Goal: Task Accomplishment & Management: Complete application form

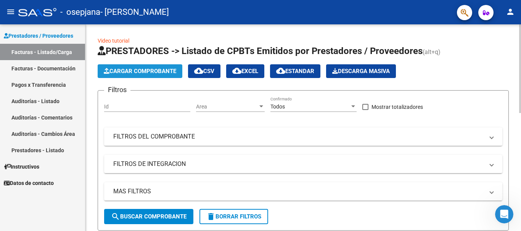
click at [128, 74] on span "Cargar Comprobante" at bounding box center [140, 71] width 72 height 7
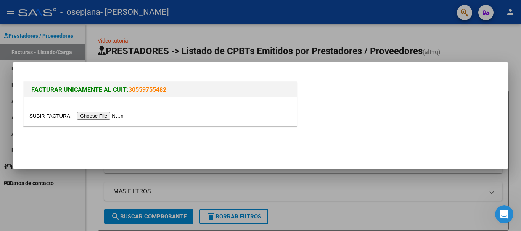
click at [115, 116] on input "file" at bounding box center [77, 116] width 96 height 8
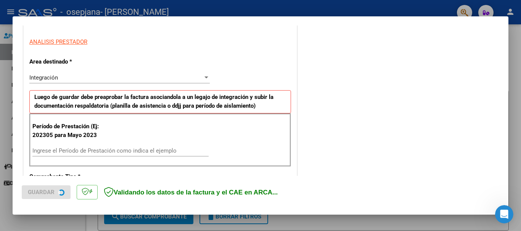
scroll to position [152, 0]
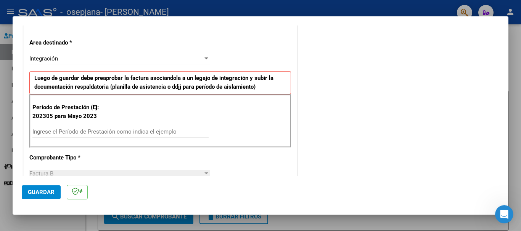
click at [94, 130] on input "Ingrese el Período de Prestación como indica el ejemplo" at bounding box center [120, 131] width 176 height 7
type input "202507"
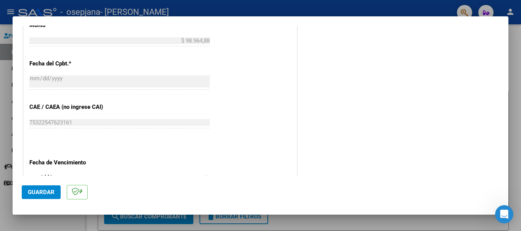
scroll to position [419, 0]
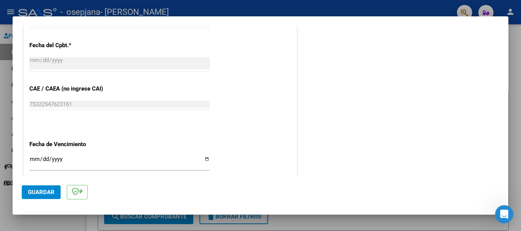
click at [33, 162] on input "Ingresar la fecha" at bounding box center [119, 162] width 180 height 12
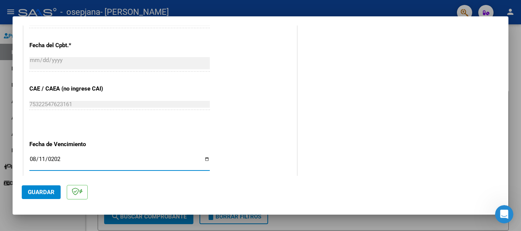
type input "[DATE]"
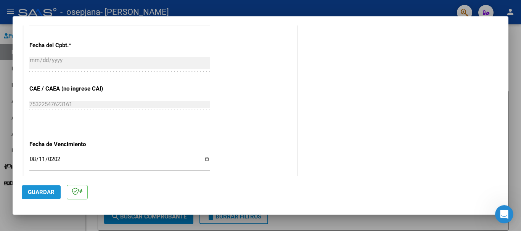
click at [35, 193] on span "Guardar" at bounding box center [41, 192] width 27 height 7
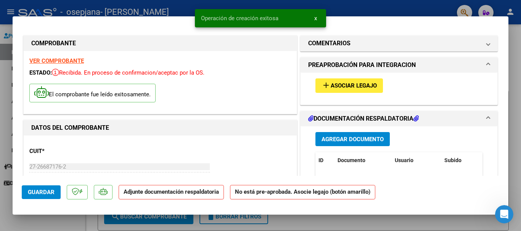
click at [354, 90] on button "add Asociar Legajo" at bounding box center [348, 85] width 67 height 14
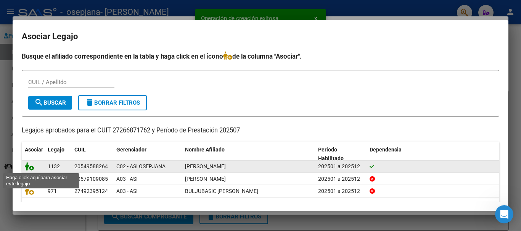
click at [27, 167] on icon at bounding box center [29, 166] width 9 height 8
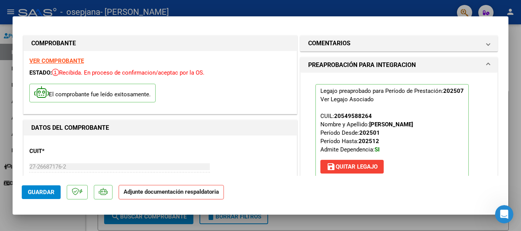
scroll to position [76, 0]
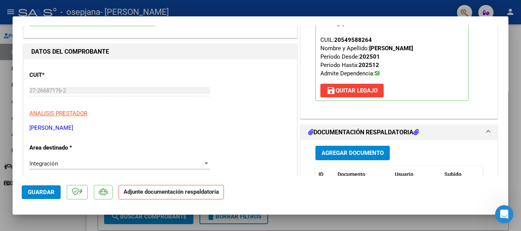
click at [369, 152] on span "Agregar Documento" at bounding box center [352, 153] width 62 height 7
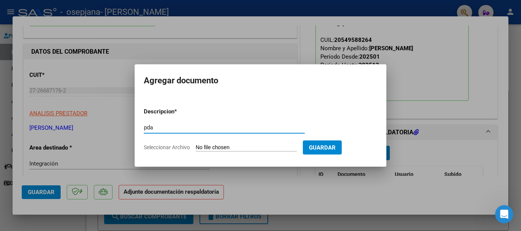
type input "pda"
click at [241, 147] on input "Seleccionar Archivo" at bounding box center [245, 147] width 101 height 7
type input "C:\fakepath\Documento 96 (2).pdf"
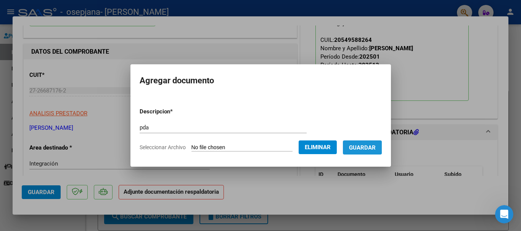
click at [363, 147] on span "Guardar" at bounding box center [362, 147] width 27 height 7
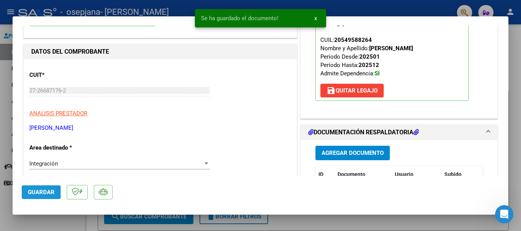
click at [38, 198] on button "Guardar" at bounding box center [41, 193] width 39 height 14
click at [41, 194] on span "Guardar" at bounding box center [41, 192] width 27 height 7
click at [42, 191] on span "Guardar" at bounding box center [41, 192] width 27 height 7
click at [0, 196] on div at bounding box center [260, 115] width 521 height 231
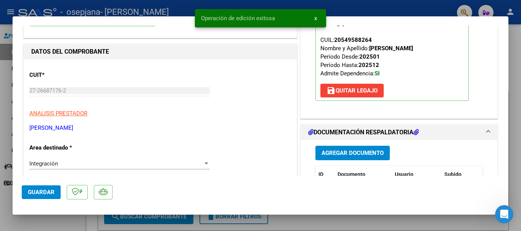
type input "$ 0,00"
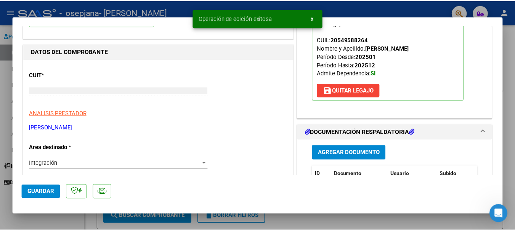
scroll to position [81, 0]
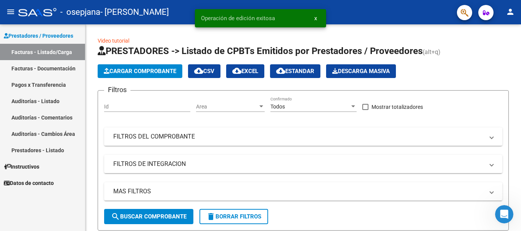
click at [506, 13] on mat-icon "person" at bounding box center [509, 11] width 9 height 9
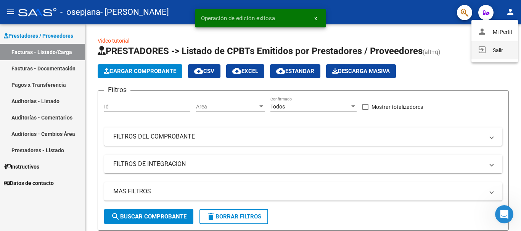
click at [484, 53] on mat-icon "exit_to_app" at bounding box center [481, 49] width 9 height 9
